Goal: Task Accomplishment & Management: Use online tool/utility

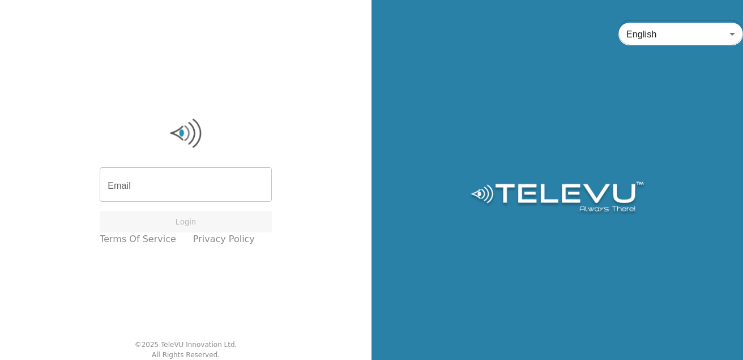
click at [218, 188] on input "Email" at bounding box center [186, 186] width 172 height 32
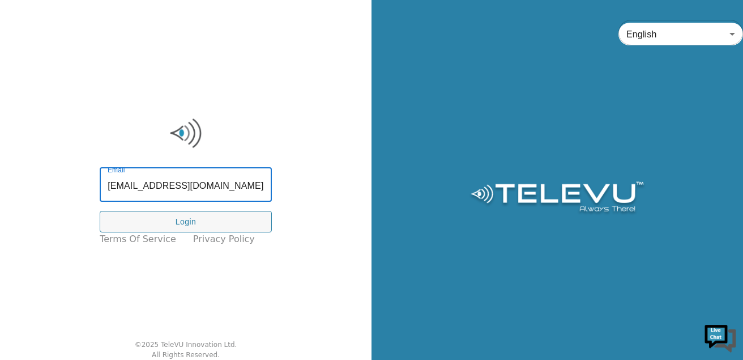
type input "[EMAIL_ADDRESS][DOMAIN_NAME]"
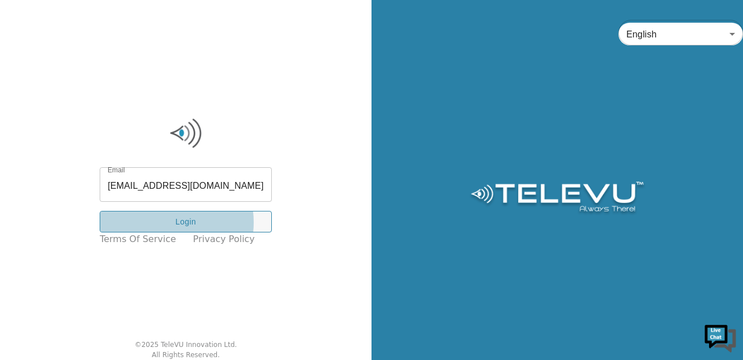
click at [169, 222] on button "Login" at bounding box center [186, 222] width 172 height 22
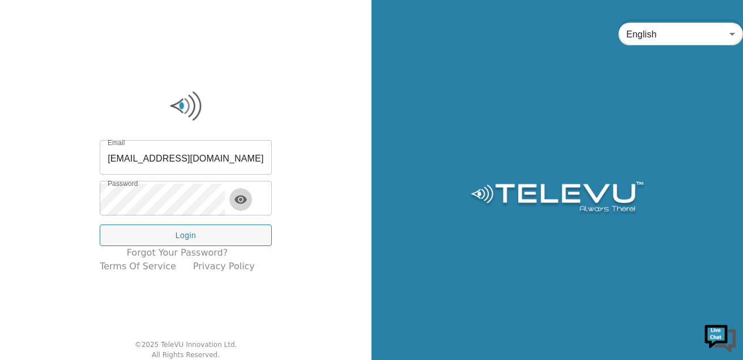
click at [248, 196] on icon "toggle password visibility" at bounding box center [241, 200] width 14 height 14
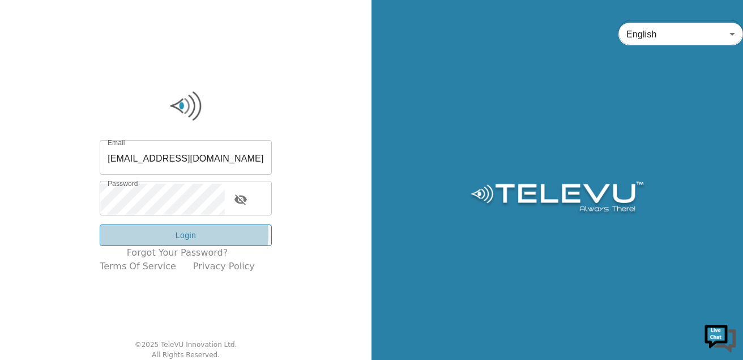
click at [193, 234] on button "Login" at bounding box center [186, 235] width 172 height 22
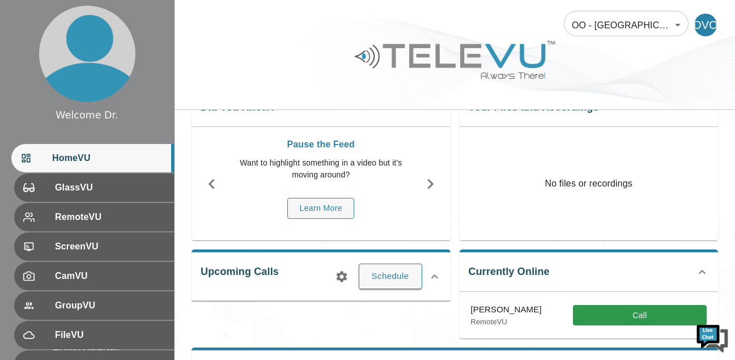
scroll to position [39, 0]
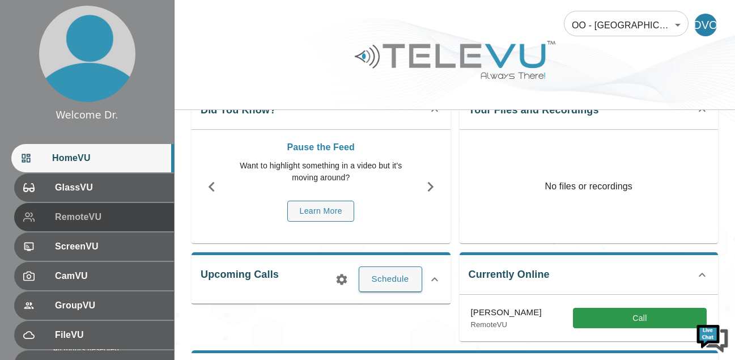
click at [69, 219] on span "RemoteVU" at bounding box center [110, 217] width 110 height 14
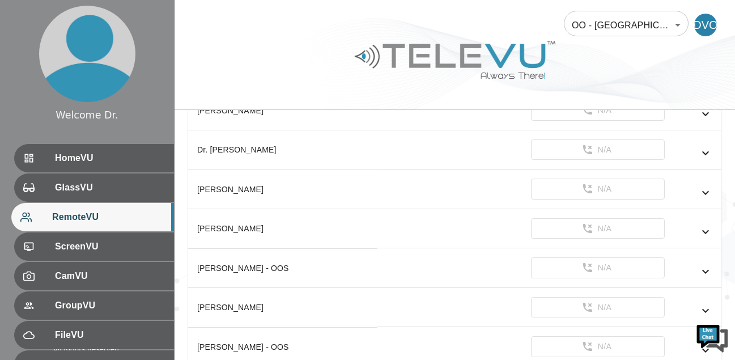
scroll to position [278, 0]
click at [704, 187] on icon "simple table" at bounding box center [705, 191] width 14 height 14
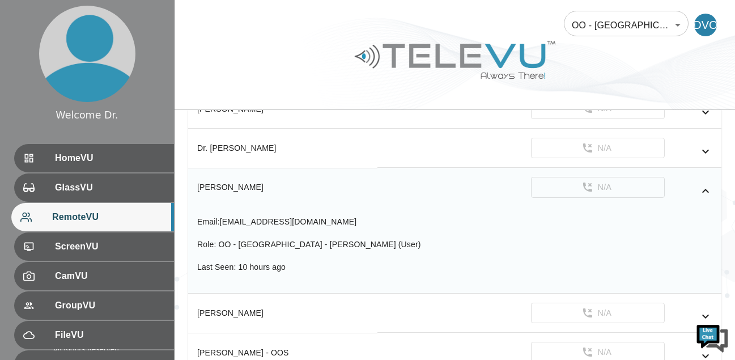
click at [706, 315] on icon "simple table" at bounding box center [705, 316] width 14 height 14
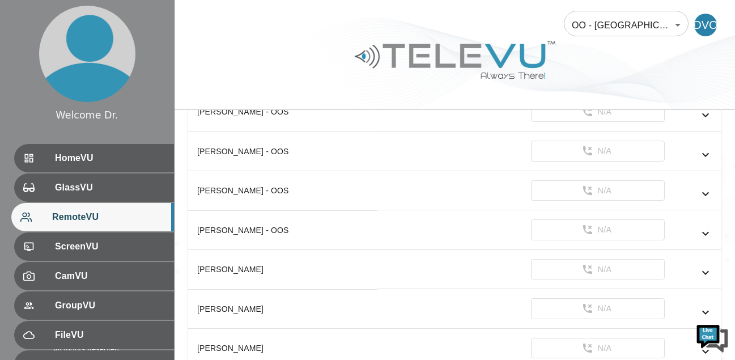
scroll to position [700, 0]
